Goal: Information Seeking & Learning: Learn about a topic

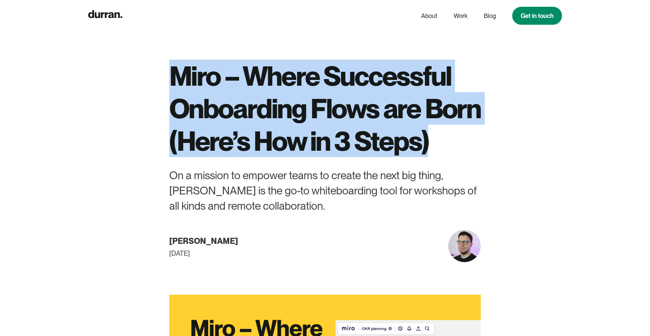
drag, startPoint x: 331, startPoint y: 179, endPoint x: 138, endPoint y: 75, distance: 218.7
click at [155, 76] on div "Miro – Where Successful Onboarding Flows are Born (Here’s How in 3 Steps) On a …" at bounding box center [325, 131] width 376 height 262
click at [256, 135] on h1 "Miro – Where Successful Onboarding Flows are Born (Here’s How in 3 Steps)" at bounding box center [324, 108] width 311 height 97
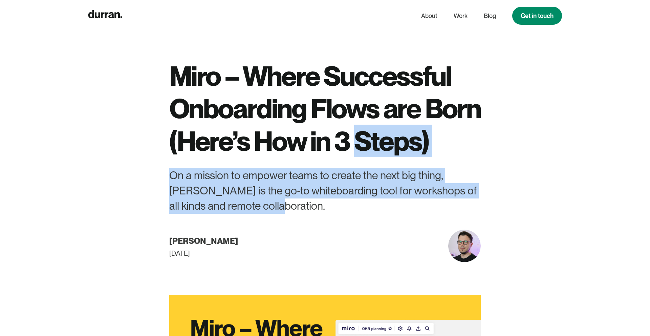
drag, startPoint x: 260, startPoint y: 242, endPoint x: 147, endPoint y: 186, distance: 125.6
click at [147, 186] on div "Miro – Where Successful Onboarding Flows are Born (Here’s How in 3 Steps) On a …" at bounding box center [325, 131] width 376 height 262
click at [230, 213] on div "On a mission to empower teams to create the next big thing, [PERSON_NAME] is th…" at bounding box center [324, 190] width 311 height 45
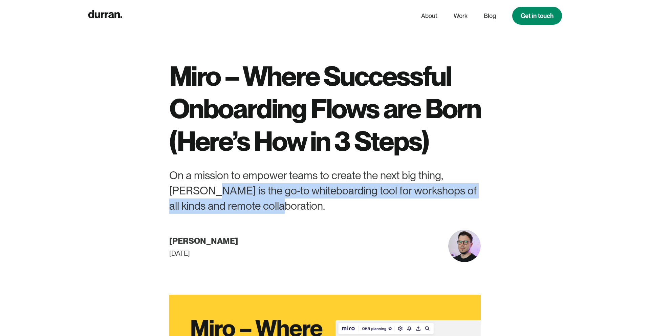
drag, startPoint x: 167, startPoint y: 222, endPoint x: 399, endPoint y: 244, distance: 232.5
click at [399, 244] on div "Miro – Where Successful Onboarding Flows are Born (Here’s How in 3 Steps) On a …" at bounding box center [325, 131] width 376 height 262
click at [399, 213] on div "On a mission to empower teams to create the next big thing, [PERSON_NAME] is th…" at bounding box center [324, 190] width 311 height 45
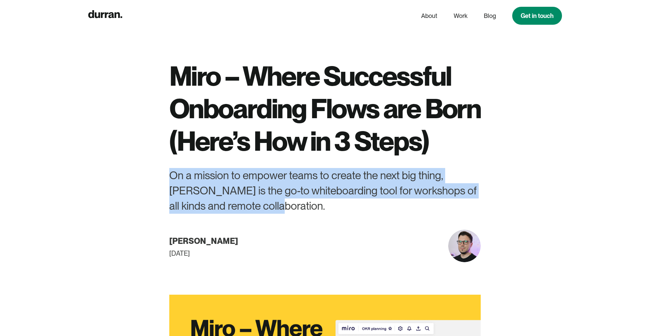
drag, startPoint x: 399, startPoint y: 244, endPoint x: 260, endPoint y: 198, distance: 146.3
click at [278, 198] on div "Miro – Where Successful Onboarding Flows are Born (Here’s How in 3 Steps) On a …" at bounding box center [324, 161] width 311 height 202
click at [232, 213] on div "On a mission to empower teams to create the next big thing, [PERSON_NAME] is th…" at bounding box center [324, 190] width 311 height 45
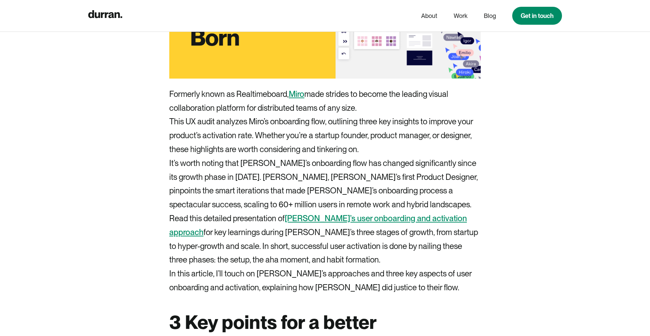
scroll to position [392, 0]
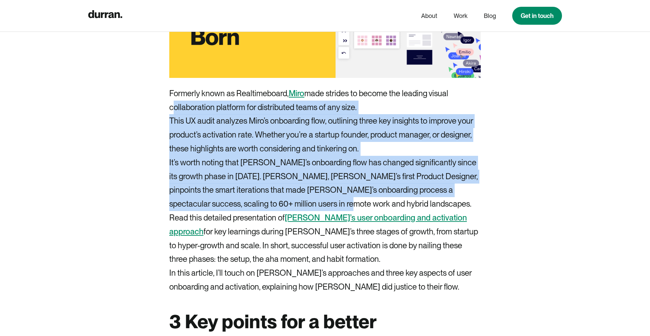
drag, startPoint x: 357, startPoint y: 237, endPoint x: 151, endPoint y: 137, distance: 229.3
click at [255, 211] on p "It’s worth noting that [PERSON_NAME]’s onboarding flow has changed significantl…" at bounding box center [324, 183] width 311 height 55
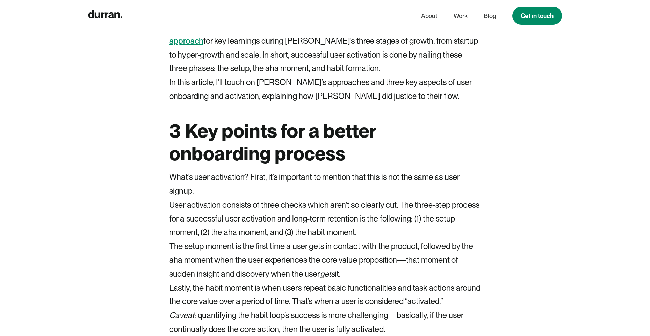
scroll to position [585, 0]
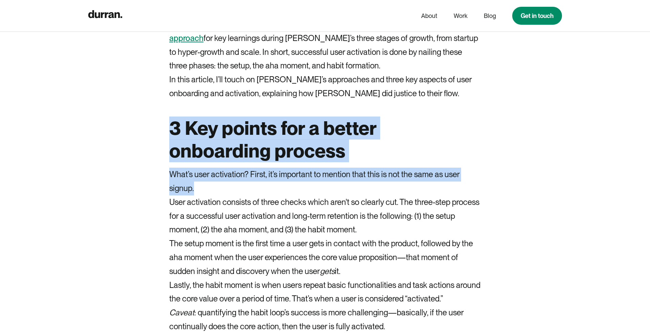
drag, startPoint x: 303, startPoint y: 226, endPoint x: 144, endPoint y: 158, distance: 173.3
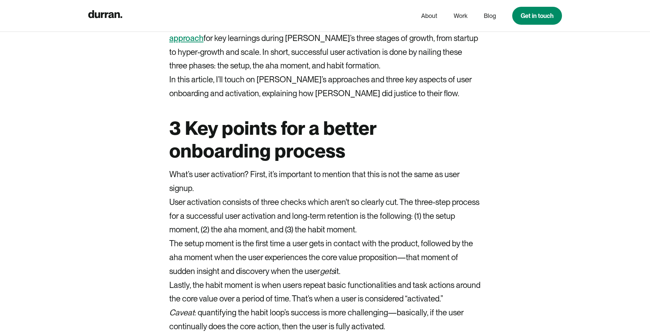
click at [222, 237] on p "User activation consists of three checks which aren't so clearly cut. The three…" at bounding box center [324, 215] width 311 height 41
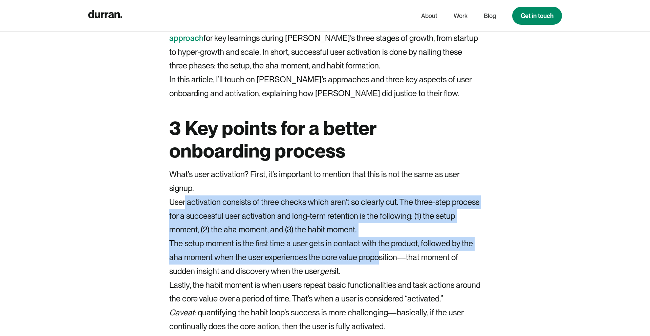
drag, startPoint x: 185, startPoint y: 228, endPoint x: 431, endPoint y: 310, distance: 259.2
click at [431, 278] on p "The setup moment is the first time a user gets in contact with the product, fol…" at bounding box center [324, 257] width 311 height 41
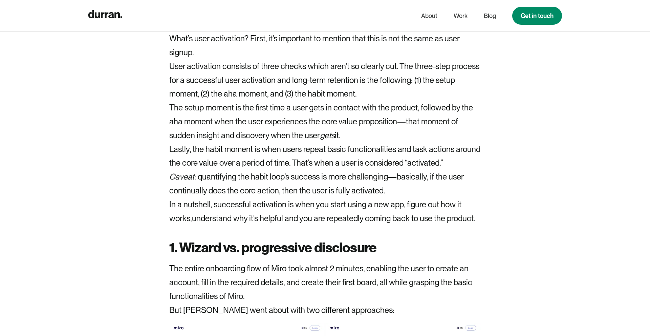
scroll to position [717, 0]
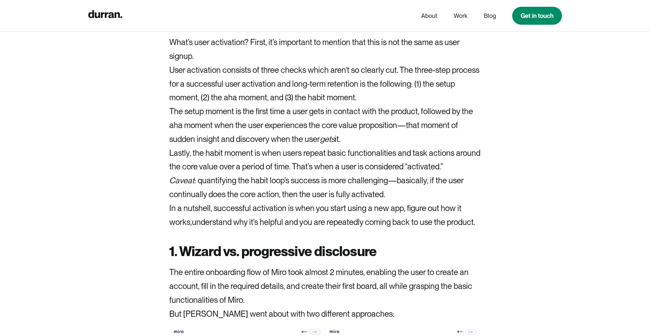
drag, startPoint x: 213, startPoint y: 102, endPoint x: 413, endPoint y: 182, distance: 214.7
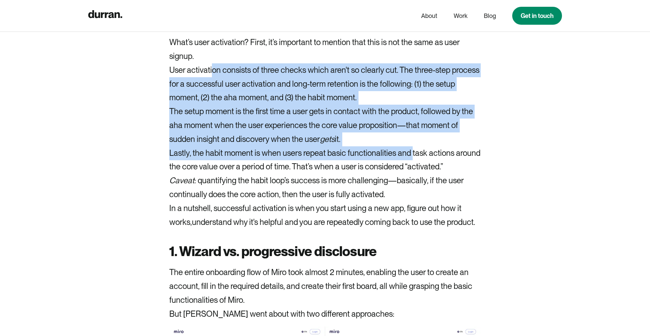
click at [413, 174] on p "Lastly, the habit moment is when users repeat basic functionalities and task ac…" at bounding box center [324, 160] width 311 height 28
drag, startPoint x: 407, startPoint y: 173, endPoint x: 136, endPoint y: 86, distance: 285.4
click at [272, 105] on p "User activation consists of three checks which aren't so clearly cut. The three…" at bounding box center [324, 83] width 311 height 41
drag, startPoint x: 191, startPoint y: 113, endPoint x: 425, endPoint y: 189, distance: 245.9
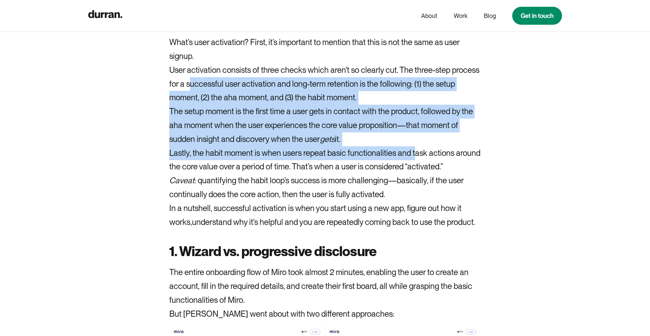
click at [397, 137] on p "The setup moment is the first time a user gets in contact with the product, fol…" at bounding box center [324, 125] width 311 height 41
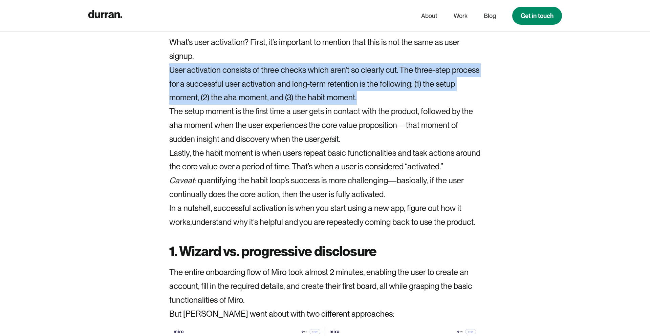
drag, startPoint x: 383, startPoint y: 133, endPoint x: 159, endPoint y: 109, distance: 225.3
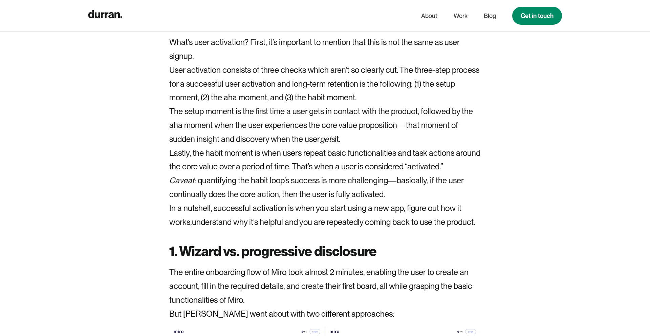
click at [239, 146] on p "The setup moment is the first time a user gets in contact with the product, fol…" at bounding box center [324, 125] width 311 height 41
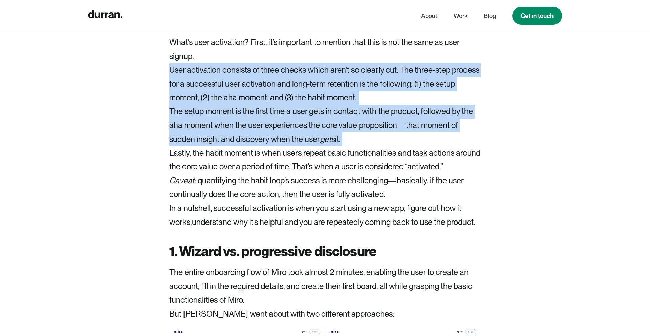
drag, startPoint x: 361, startPoint y: 178, endPoint x: 162, endPoint y: 99, distance: 214.0
click at [239, 146] on p "The setup moment is the first time a user gets in contact with the product, fol…" at bounding box center [324, 125] width 311 height 41
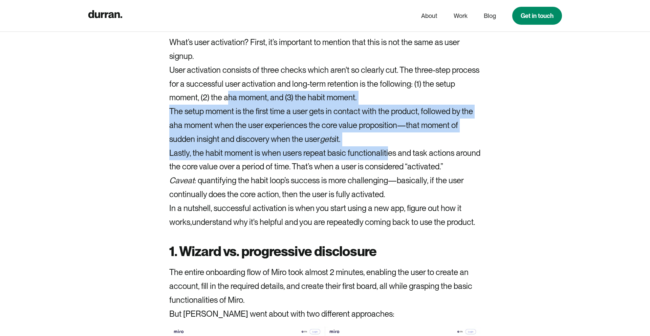
drag, startPoint x: 228, startPoint y: 131, endPoint x: 389, endPoint y: 179, distance: 167.8
click at [389, 174] on p "Lastly, the habit moment is when users repeat basic functionalities and task ac…" at bounding box center [324, 160] width 311 height 28
drag, startPoint x: 384, startPoint y: 175, endPoint x: 215, endPoint y: 134, distance: 174.5
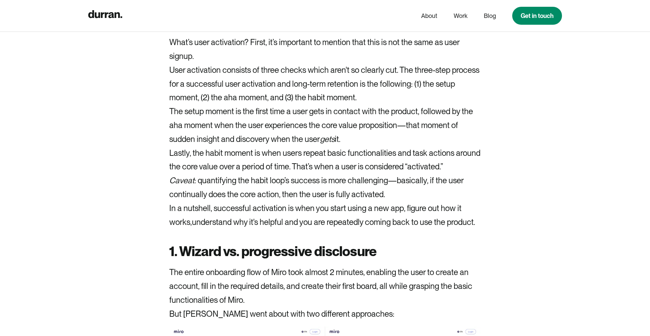
click at [215, 105] on p "User activation consists of three checks which aren't so clearly cut. The three…" at bounding box center [324, 83] width 311 height 41
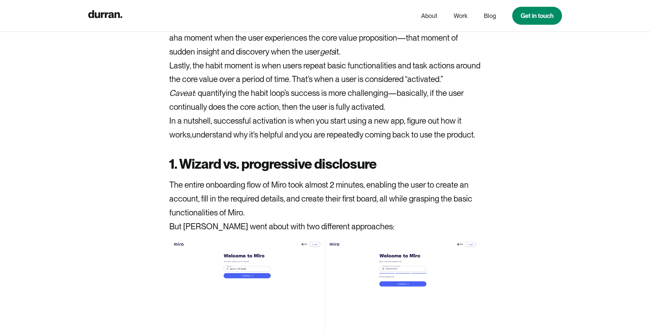
scroll to position [807, 0]
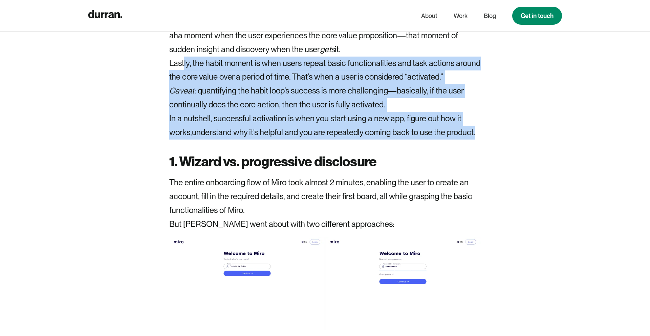
drag, startPoint x: 184, startPoint y: 93, endPoint x: 470, endPoint y: 174, distance: 296.9
drag, startPoint x: 470, startPoint y: 174, endPoint x: 343, endPoint y: 72, distance: 162.4
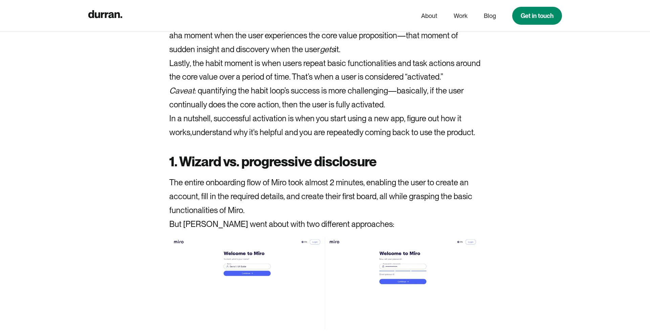
click at [333, 56] on p "The setup moment is the first time a user gets in contact with the product, fol…" at bounding box center [324, 35] width 311 height 41
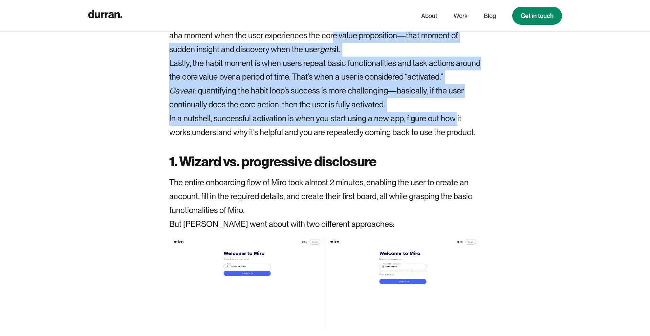
drag, startPoint x: 333, startPoint y: 71, endPoint x: 499, endPoint y: 184, distance: 201.5
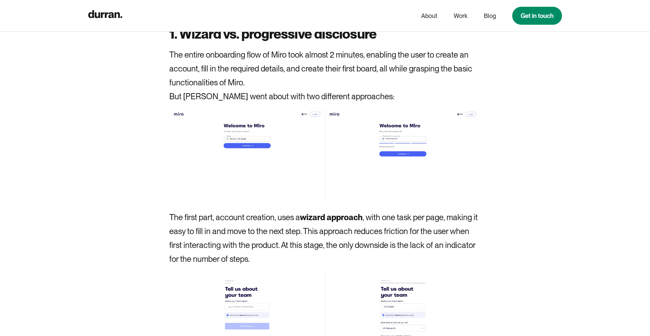
scroll to position [942, 0]
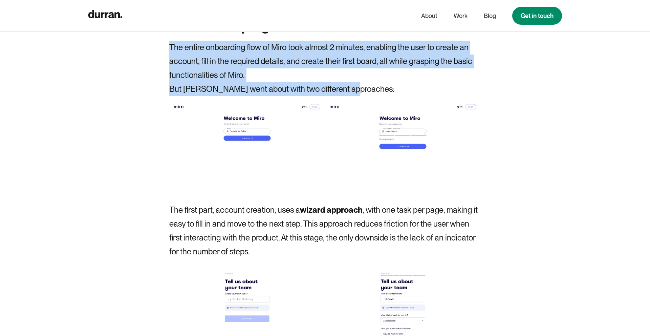
drag, startPoint x: 170, startPoint y: 79, endPoint x: 379, endPoint y: 119, distance: 212.7
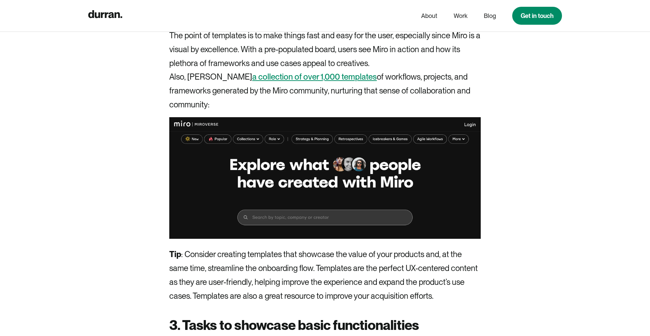
scroll to position [1875, 0]
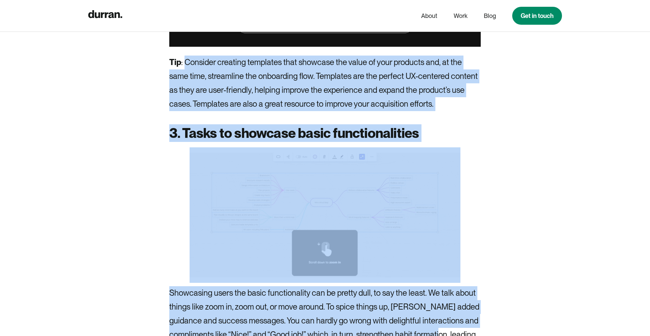
drag, startPoint x: 186, startPoint y: 270, endPoint x: 466, endPoint y: 335, distance: 287.0
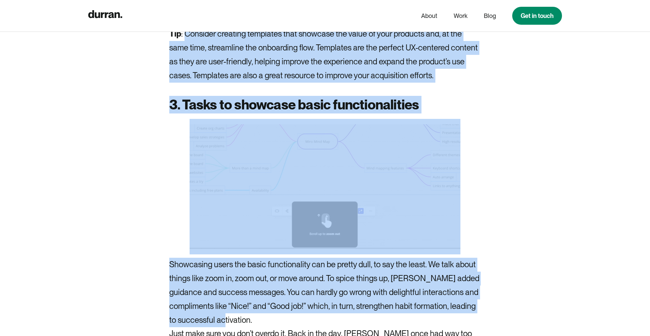
click at [414, 320] on p "Showcasing users the basic functionality can be pretty dull, to say the least. …" at bounding box center [324, 291] width 311 height 69
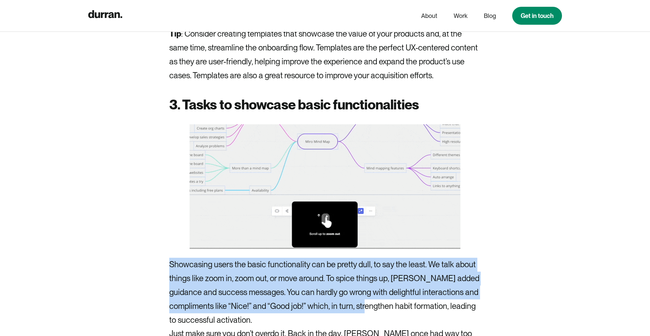
drag, startPoint x: 402, startPoint y: 320, endPoint x: 154, endPoint y: 282, distance: 250.9
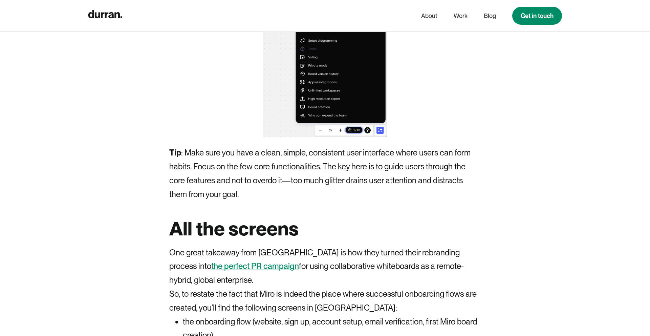
scroll to position [2601, 0]
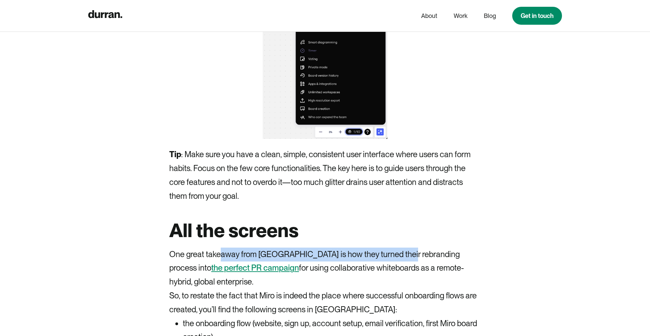
drag, startPoint x: 220, startPoint y: 275, endPoint x: 395, endPoint y: 277, distance: 175.3
click at [395, 277] on p "One great takeaway from [GEOGRAPHIC_DATA] is how they turned their rebranding p…" at bounding box center [324, 267] width 311 height 41
drag, startPoint x: 430, startPoint y: 273, endPoint x: 215, endPoint y: 266, distance: 214.9
click at [215, 266] on p "One great takeaway from [GEOGRAPHIC_DATA] is how they turned their rebranding p…" at bounding box center [324, 267] width 311 height 41
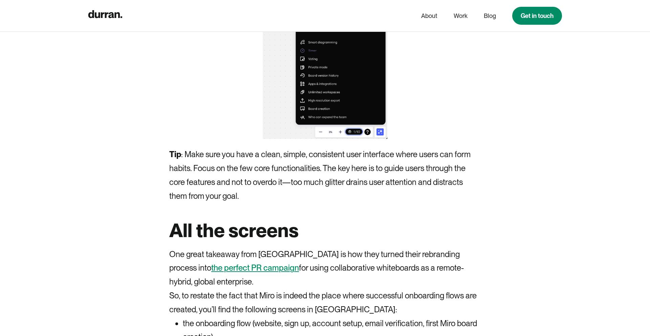
click at [265, 312] on p "So, to restate the fact that Miro is indeed the place where successful onboardi…" at bounding box center [324, 303] width 311 height 28
click at [211, 272] on link "the perfect PR campaign" at bounding box center [255, 268] width 88 height 10
drag, startPoint x: 384, startPoint y: 216, endPoint x: 140, endPoint y: 175, distance: 248.1
click at [222, 203] on p "Tip : Make sure you have a clean, simple, consistent user interface where users…" at bounding box center [324, 175] width 311 height 55
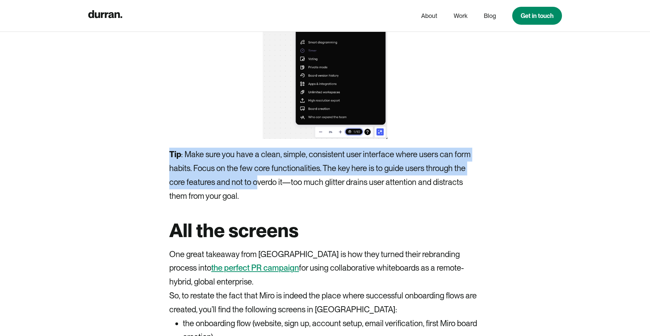
drag, startPoint x: 257, startPoint y: 207, endPoint x: 157, endPoint y: 178, distance: 104.7
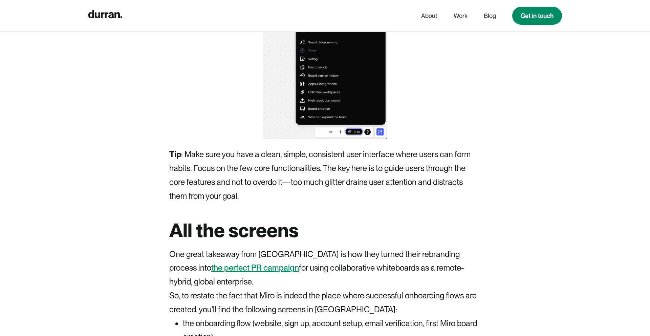
click at [312, 203] on p "Tip : Make sure you have a clean, simple, consistent user interface where users…" at bounding box center [324, 175] width 311 height 55
drag, startPoint x: 359, startPoint y: 211, endPoint x: 186, endPoint y: 186, distance: 175.0
click at [186, 186] on p "Tip : Make sure you have a clean, simple, consistent user interface where users…" at bounding box center [324, 175] width 311 height 55
click at [170, 179] on p "Tip : Make sure you have a clean, simple, consistent user interface where users…" at bounding box center [324, 175] width 311 height 55
drag, startPoint x: 170, startPoint y: 179, endPoint x: 314, endPoint y: 209, distance: 147.9
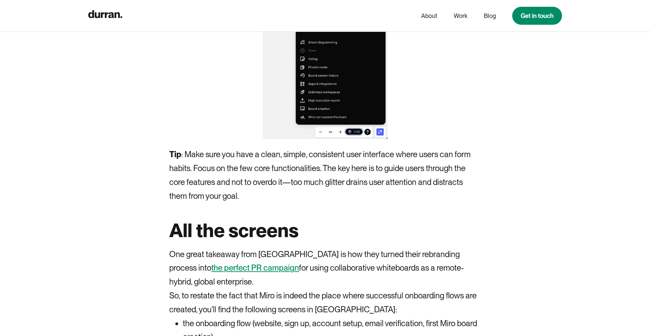
click at [315, 203] on p "Tip : Make sure you have a clean, simple, consistent user interface where users…" at bounding box center [324, 175] width 311 height 55
click at [314, 203] on p "Tip : Make sure you have a clean, simple, consistent user interface where users…" at bounding box center [324, 175] width 311 height 55
drag, startPoint x: 314, startPoint y: 209, endPoint x: 166, endPoint y: 172, distance: 153.3
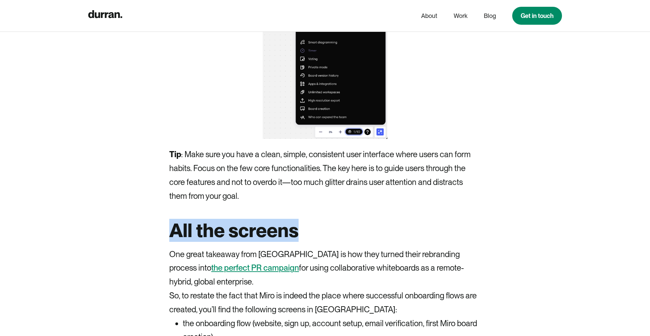
drag, startPoint x: 334, startPoint y: 256, endPoint x: 166, endPoint y: 260, distance: 168.2
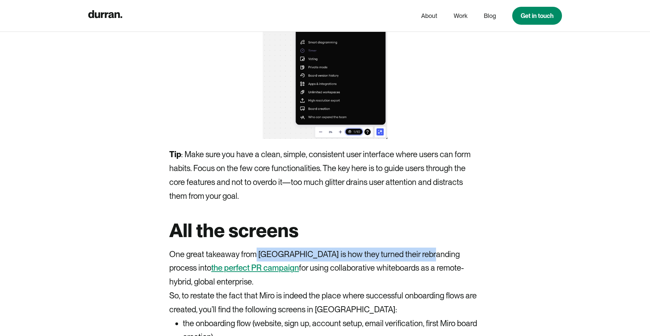
drag, startPoint x: 254, startPoint y: 276, endPoint x: 420, endPoint y: 277, distance: 165.1
click at [420, 277] on p "One great takeaway from [GEOGRAPHIC_DATA] is how they turned their rebranding p…" at bounding box center [324, 267] width 311 height 41
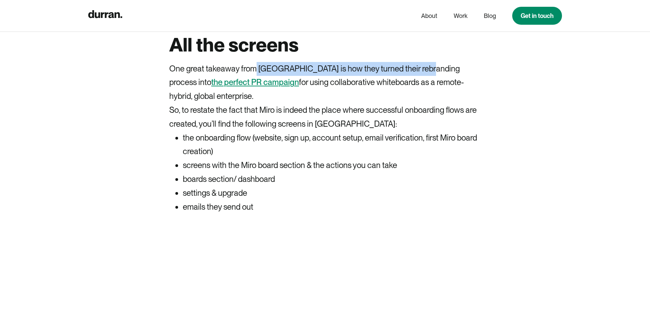
scroll to position [2789, 0]
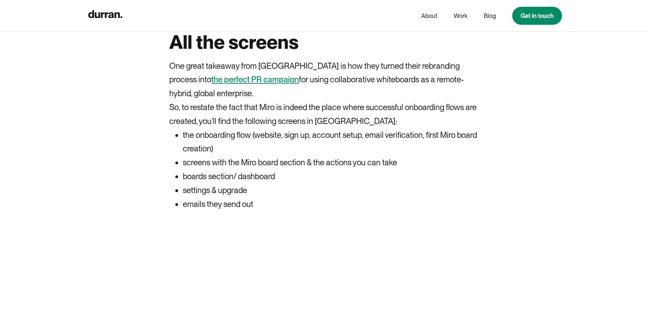
click at [440, 113] on p "So, to restate the fact that Miro is indeed the place where successful onboardi…" at bounding box center [324, 114] width 311 height 28
drag, startPoint x: 283, startPoint y: 103, endPoint x: 496, endPoint y: 177, distance: 225.7
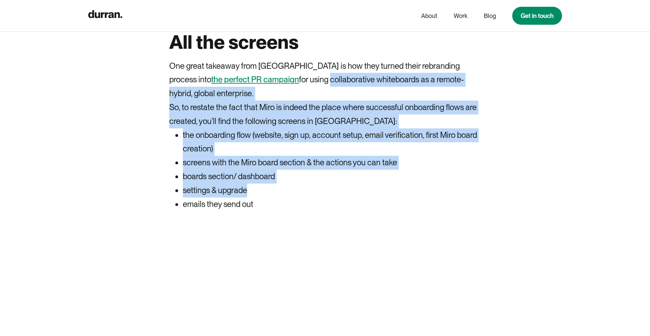
drag, startPoint x: 331, startPoint y: 194, endPoint x: 247, endPoint y: 97, distance: 127.8
click at [247, 97] on p "One great takeaway from [GEOGRAPHIC_DATA] is how they turned their rebranding p…" at bounding box center [324, 79] width 311 height 41
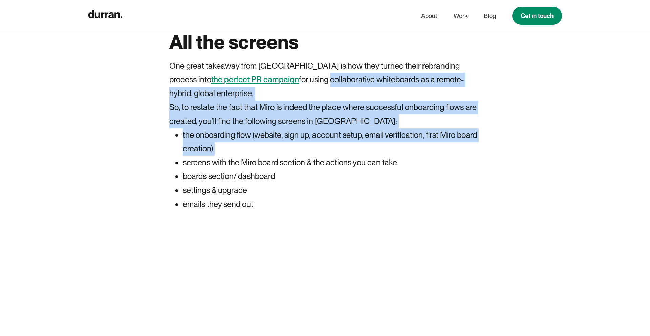
drag, startPoint x: 247, startPoint y: 97, endPoint x: 490, endPoint y: 167, distance: 253.1
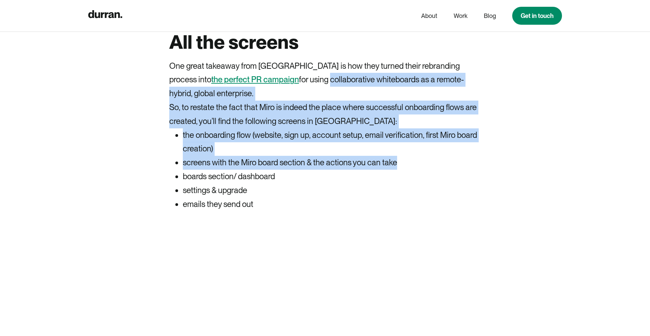
click at [262, 121] on p "So, to restate the fact that Miro is indeed the place where successful onboardi…" at bounding box center [324, 114] width 311 height 28
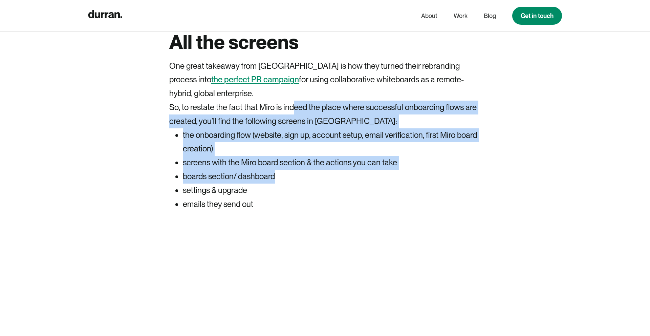
drag, startPoint x: 292, startPoint y: 113, endPoint x: 510, endPoint y: 201, distance: 234.4
click at [317, 193] on li "settings & upgrade" at bounding box center [332, 190] width 298 height 14
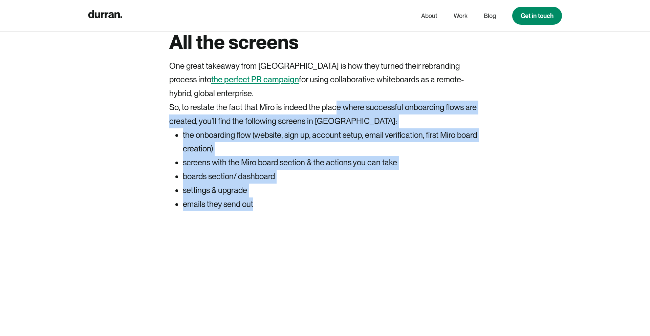
drag, startPoint x: 335, startPoint y: 210, endPoint x: 336, endPoint y: 117, distance: 93.1
click at [313, 144] on li "the onboarding flow (website, sign up, account setup, email verification, first…" at bounding box center [332, 142] width 298 height 28
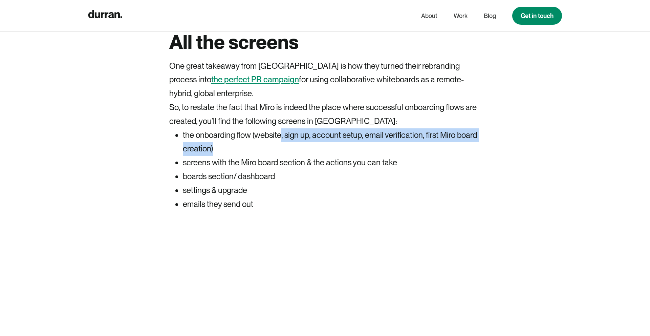
drag, startPoint x: 281, startPoint y: 137, endPoint x: 528, endPoint y: 148, distance: 247.5
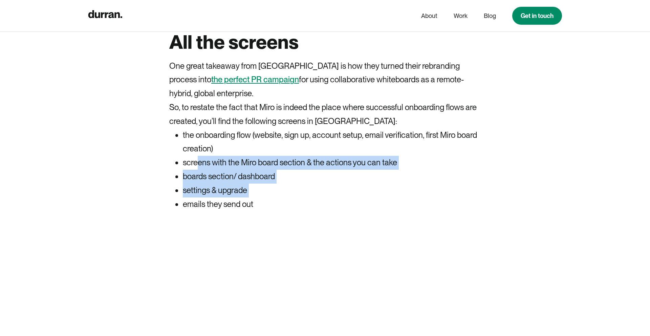
drag, startPoint x: 199, startPoint y: 168, endPoint x: 420, endPoint y: 202, distance: 223.6
click at [420, 202] on ul "the onboarding flow (website, sign up, account setup, email verification, first…" at bounding box center [324, 169] width 311 height 83
click at [309, 197] on li "settings & upgrade" at bounding box center [332, 190] width 298 height 14
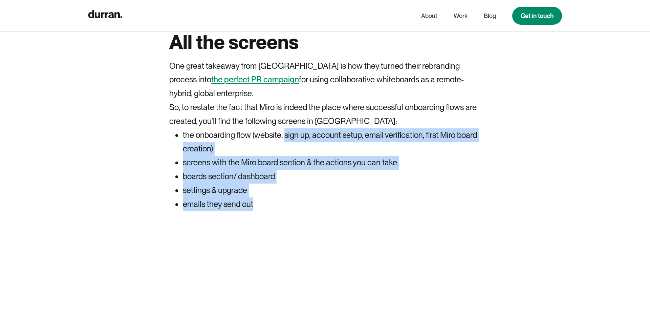
drag, startPoint x: 294, startPoint y: 210, endPoint x: 286, endPoint y: 144, distance: 66.8
click at [286, 144] on ul "the onboarding flow (website, sign up, account setup, email verification, first…" at bounding box center [324, 169] width 311 height 83
click at [286, 144] on li "the onboarding flow (website, sign up, account setup, email verification, first…" at bounding box center [332, 142] width 298 height 28
